Goal: Information Seeking & Learning: Learn about a topic

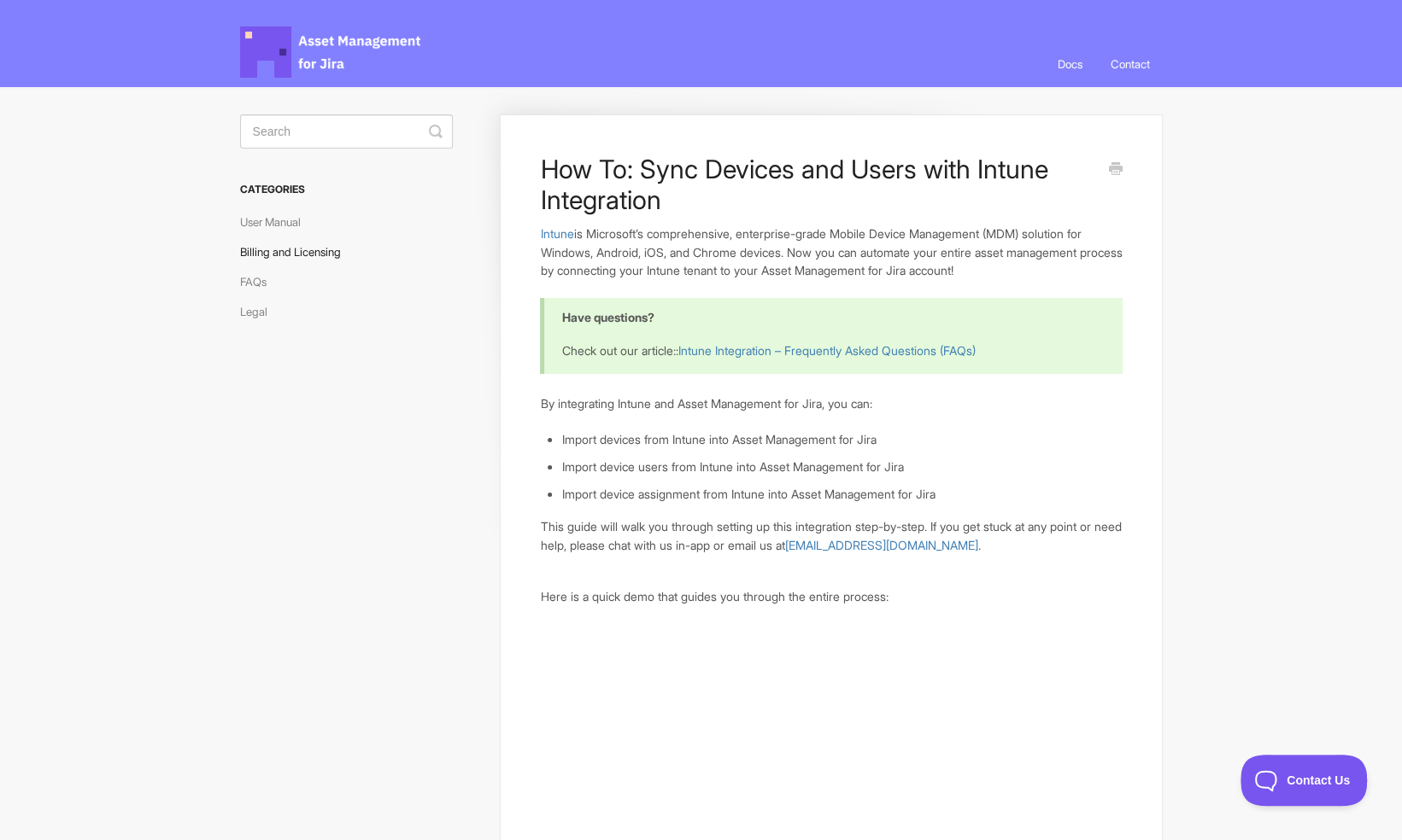
click at [269, 245] on link "Billing and Licensing" at bounding box center [296, 251] width 113 height 27
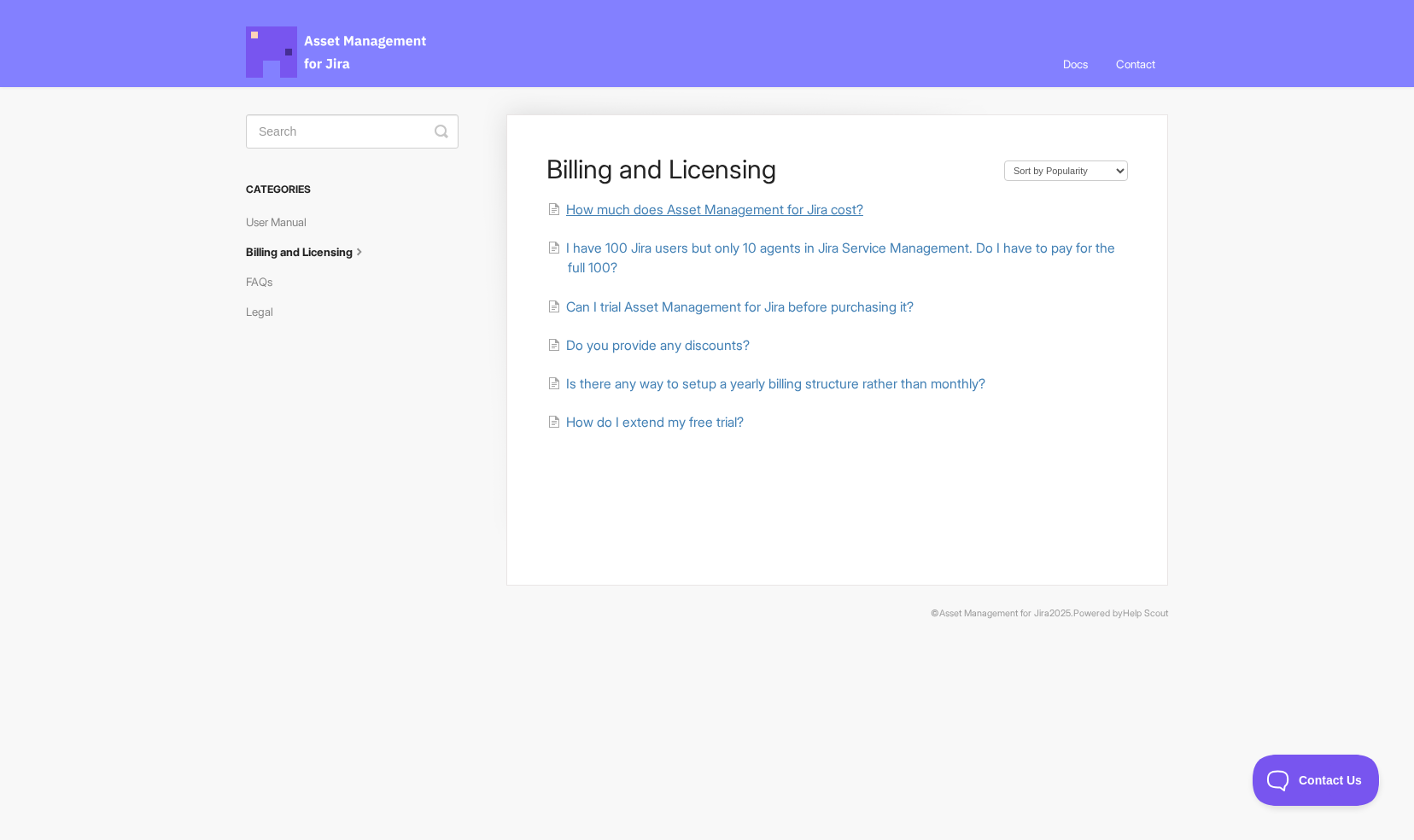
click at [706, 211] on span "How much does Asset Management for Jira cost?" at bounding box center [714, 210] width 298 height 16
click at [685, 246] on span "I have 100 Jira users but only 10 agents in Jira Service Management. Do I have …" at bounding box center [841, 257] width 549 height 36
click at [678, 340] on span "Do you provide any discounts?" at bounding box center [657, 345] width 183 height 16
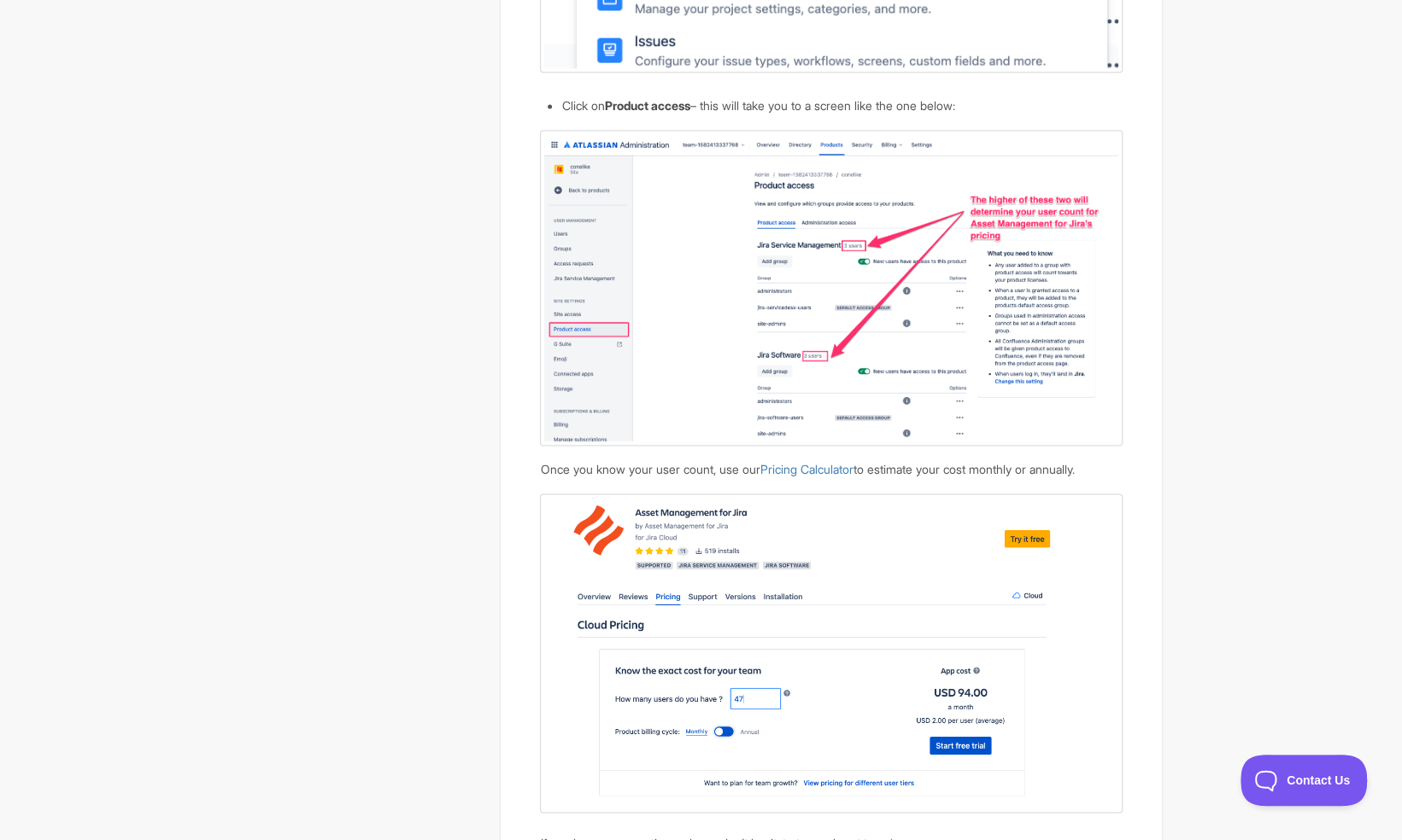
scroll to position [1481, 0]
